Goal: Information Seeking & Learning: Find specific fact

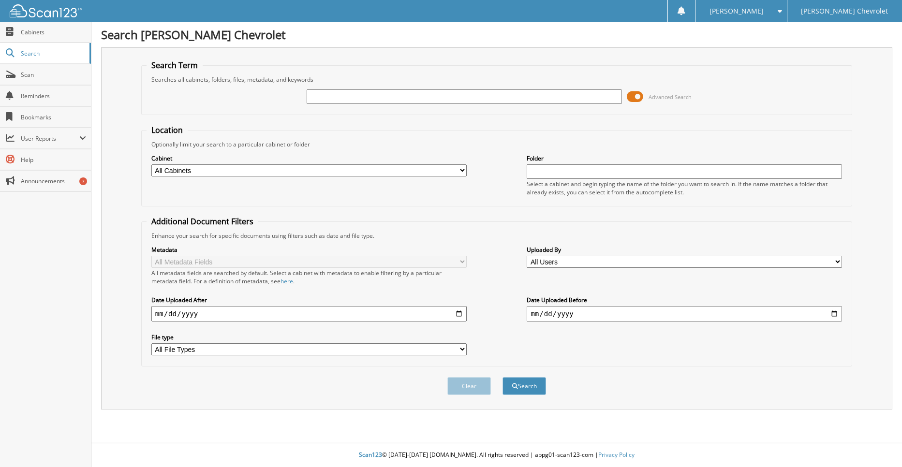
click at [417, 101] on input "text" at bounding box center [463, 96] width 315 height 15
type input "43383"
click at [502, 377] on button "Search" at bounding box center [524, 386] width 44 height 18
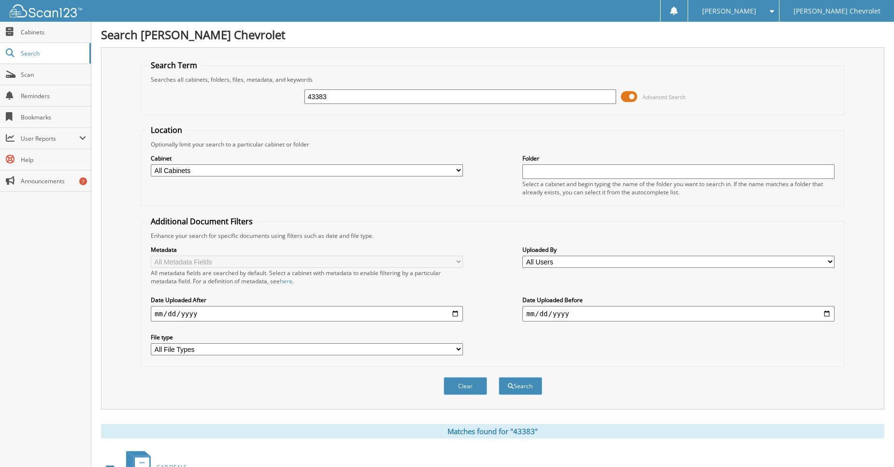
scroll to position [112, 0]
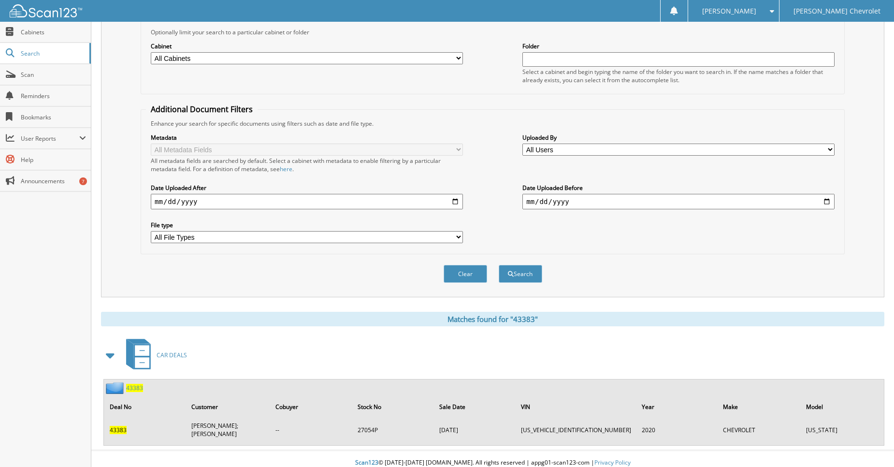
click at [129, 391] on span "43383" at bounding box center [134, 388] width 17 height 8
